Goal: Task Accomplishment & Management: Manage account settings

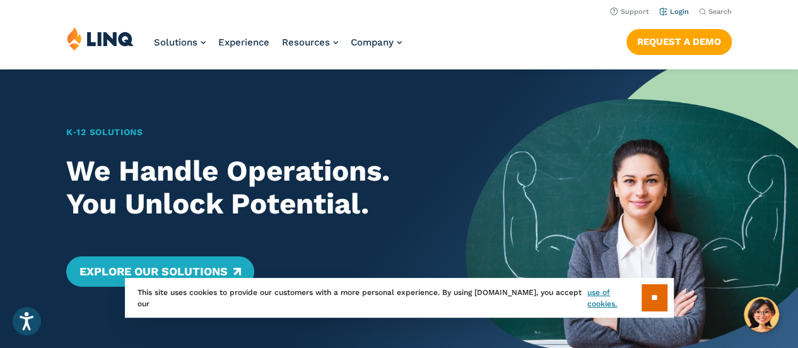
click at [675, 10] on link "Login" at bounding box center [674, 12] width 30 height 8
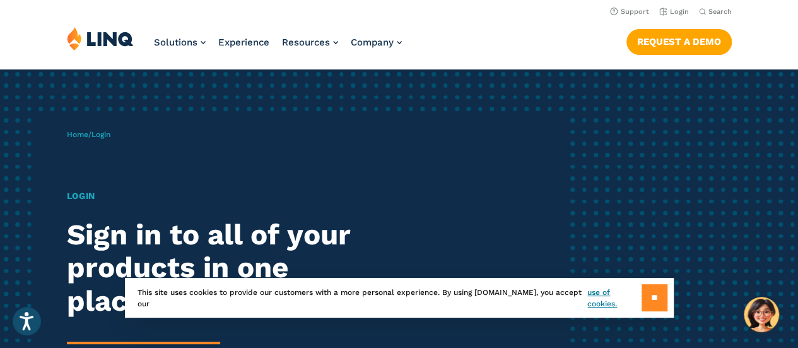
click at [654, 302] on input "**" at bounding box center [655, 297] width 26 height 27
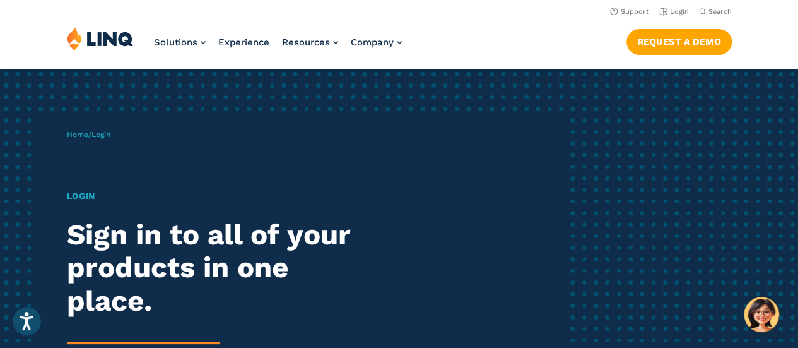
click at [80, 168] on div "Home / Login Login Sign in to all of your products in one place. LINQ brings to…" at bounding box center [316, 291] width 499 height 355
click at [76, 196] on h1 "Login" at bounding box center [220, 195] width 307 height 13
click at [677, 10] on link "Login" at bounding box center [674, 12] width 30 height 8
click at [109, 148] on div "Home / Login Login Sign in to all of your products in one place. LINQ brings to…" at bounding box center [316, 291] width 499 height 355
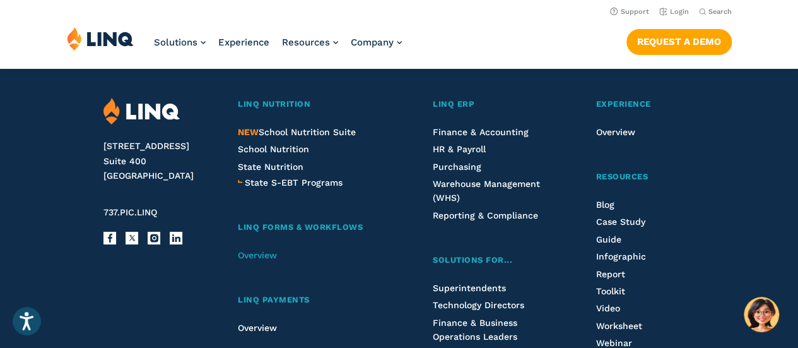
scroll to position [1073, 0]
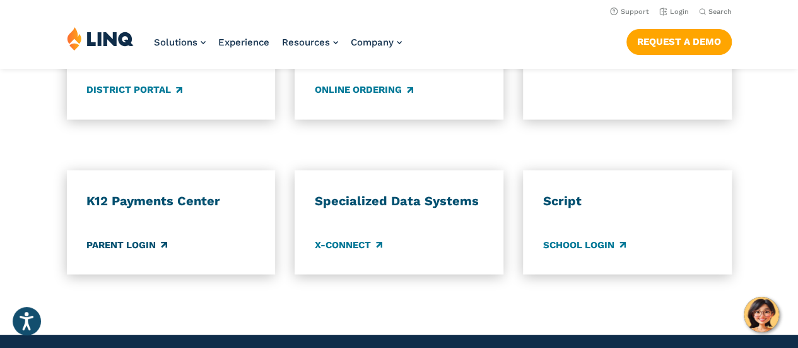
click at [112, 237] on link "Parent Login" at bounding box center [126, 244] width 81 height 14
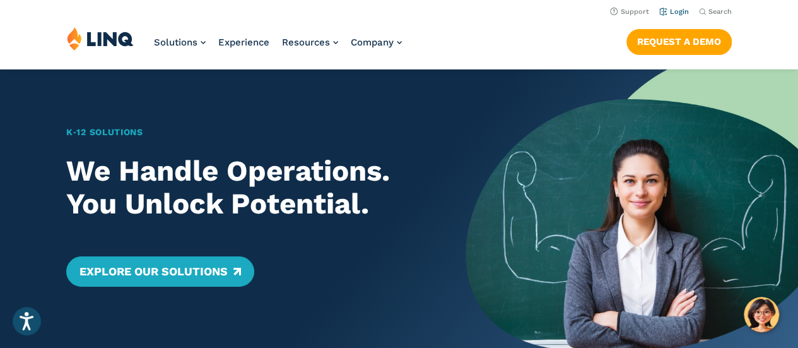
click at [674, 9] on link "Login" at bounding box center [674, 12] width 30 height 8
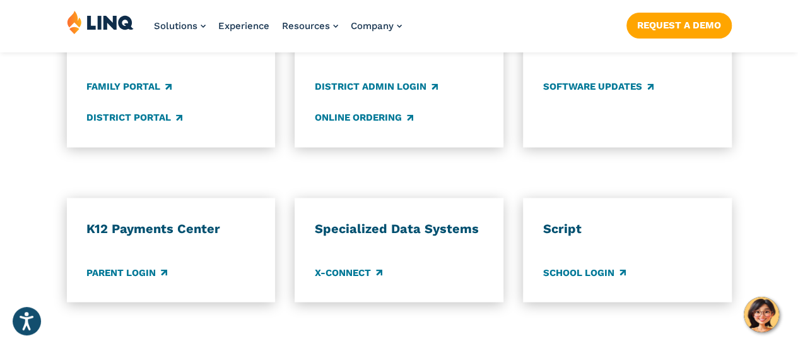
scroll to position [1136, 0]
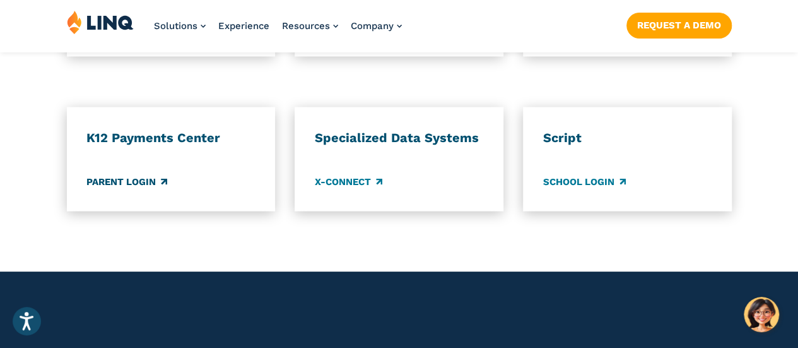
click at [98, 174] on link "Parent Login" at bounding box center [126, 181] width 81 height 14
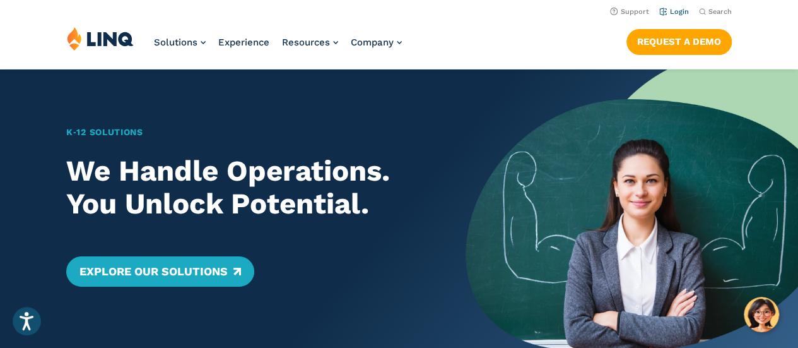
click at [670, 11] on link "Login" at bounding box center [674, 12] width 30 height 8
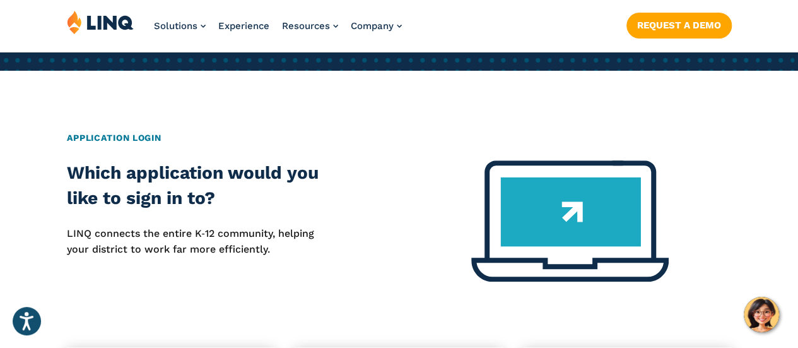
scroll to position [631, 0]
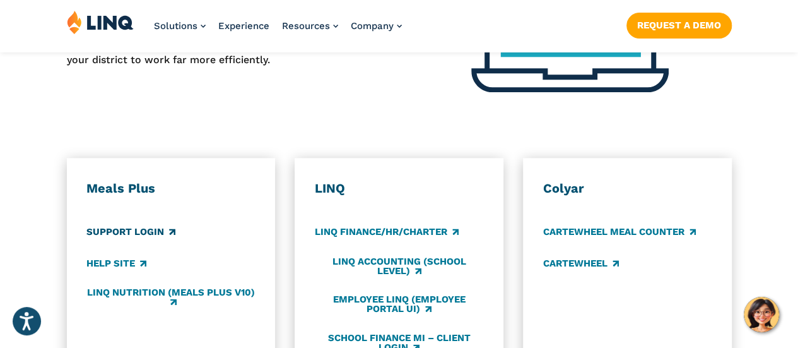
click at [140, 225] on link "Support Login" at bounding box center [130, 232] width 89 height 14
